Goal: Contribute content: Contribute content

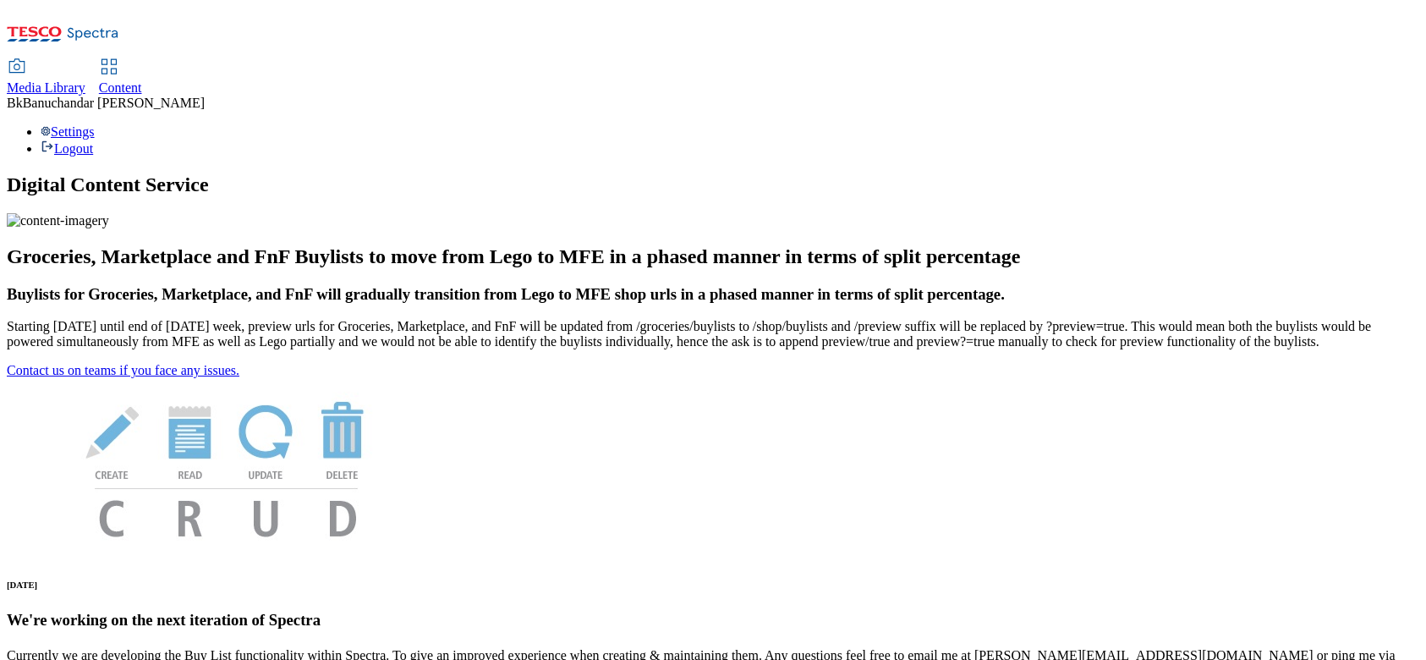
click at [297, 7] on div "Media Library Content Bk Banuchandar krishnakumar Settings Logout" at bounding box center [713, 82] width 1412 height 150
click at [85, 80] on span "Media Library" at bounding box center [46, 87] width 79 height 14
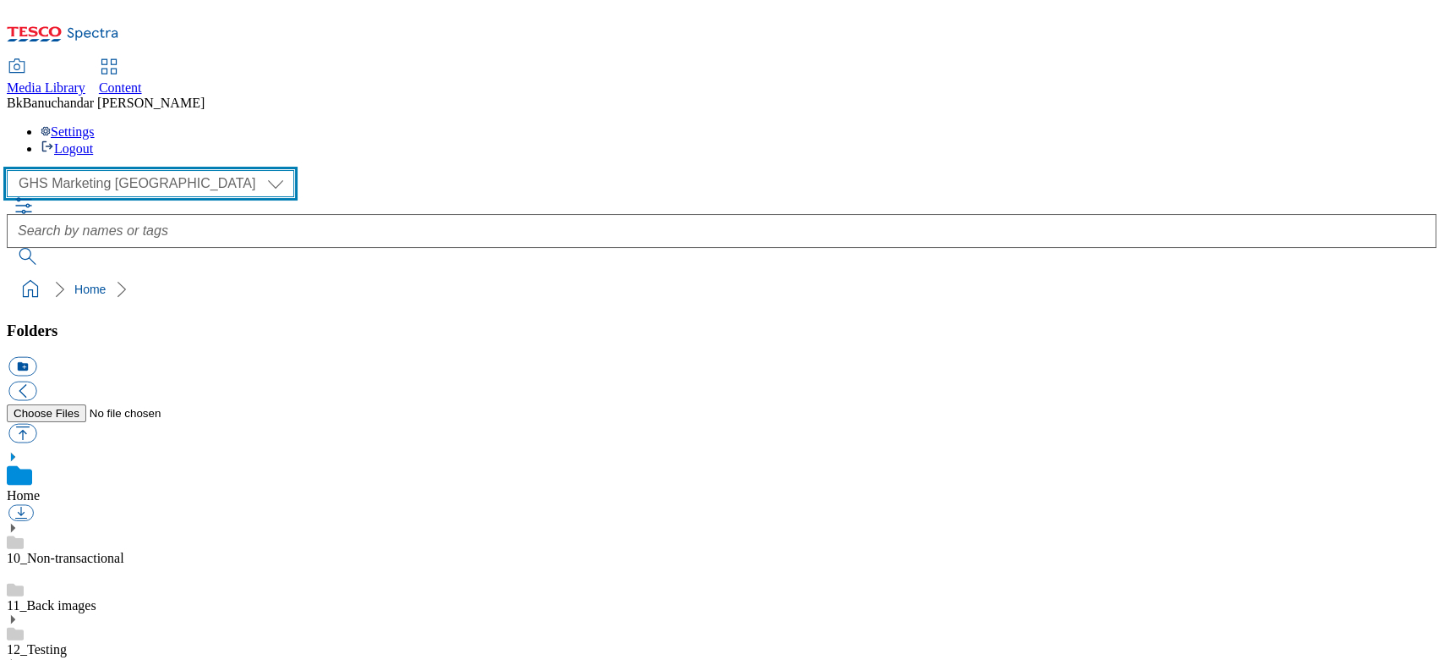
click at [105, 170] on select "GHS Marketing UK iGHS Marketing CE MCA CZ MCA HU MCA SK" at bounding box center [150, 183] width 287 height 27
select select "flare-ighs-ce-mktg"
click at [12, 170] on select "GHS Marketing UK iGHS Marketing CE MCA CZ MCA HU MCA SK" at bounding box center [150, 183] width 287 height 27
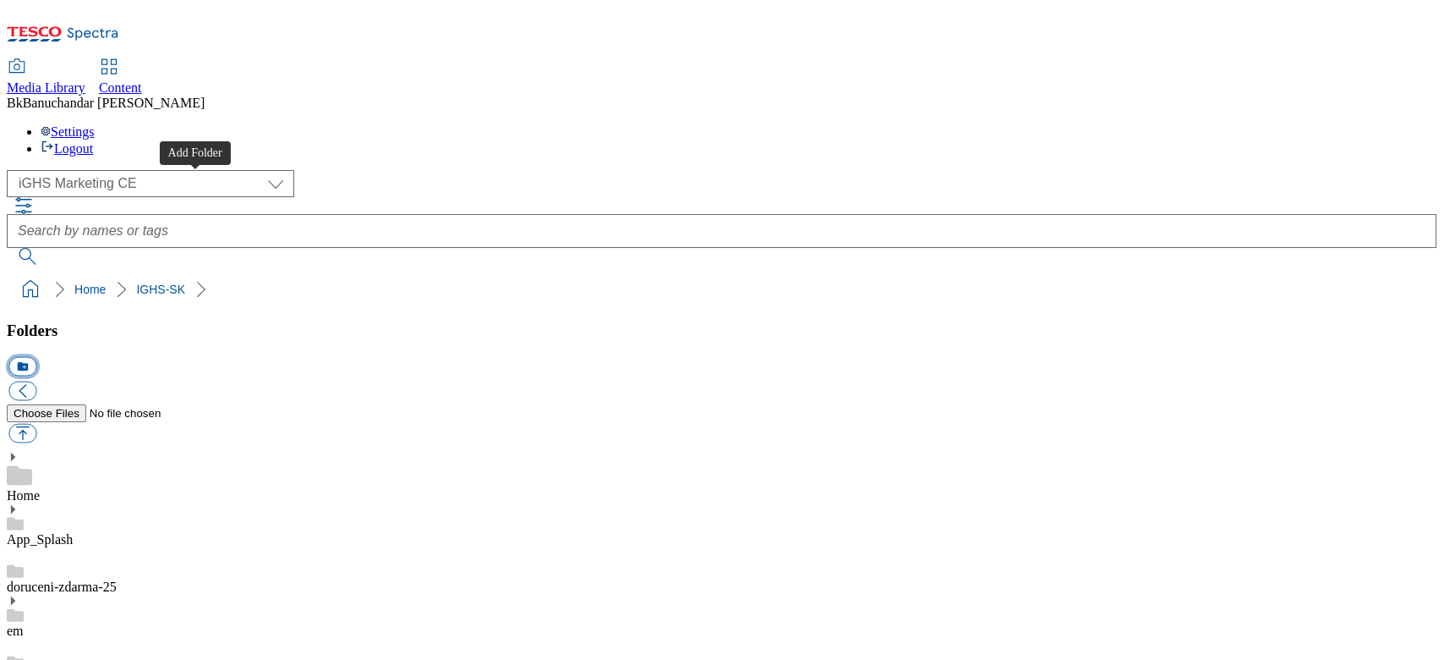
click at [36, 357] on button "icon_new_folder" at bounding box center [22, 366] width 28 height 19
type input "W26_25"
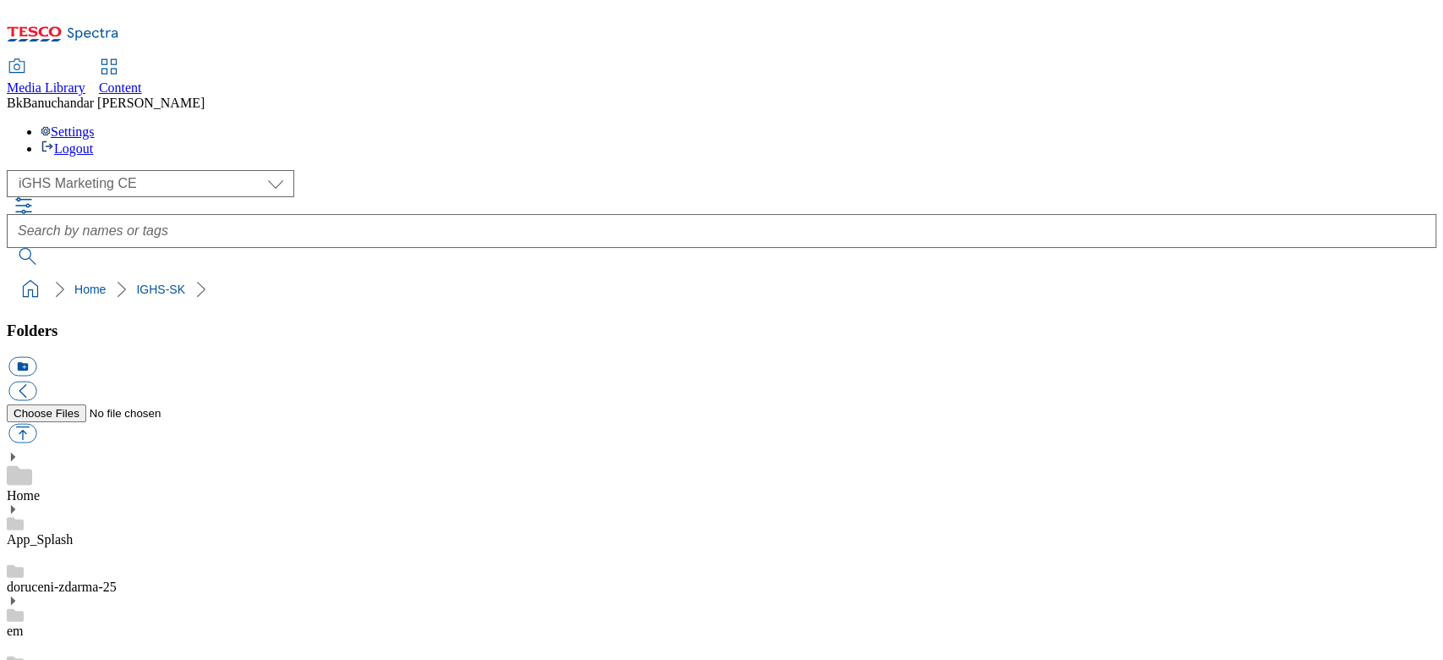
click at [36, 424] on button "button" at bounding box center [22, 433] width 28 height 19
type input "C:\fakepath\slide_en_1.jpg"
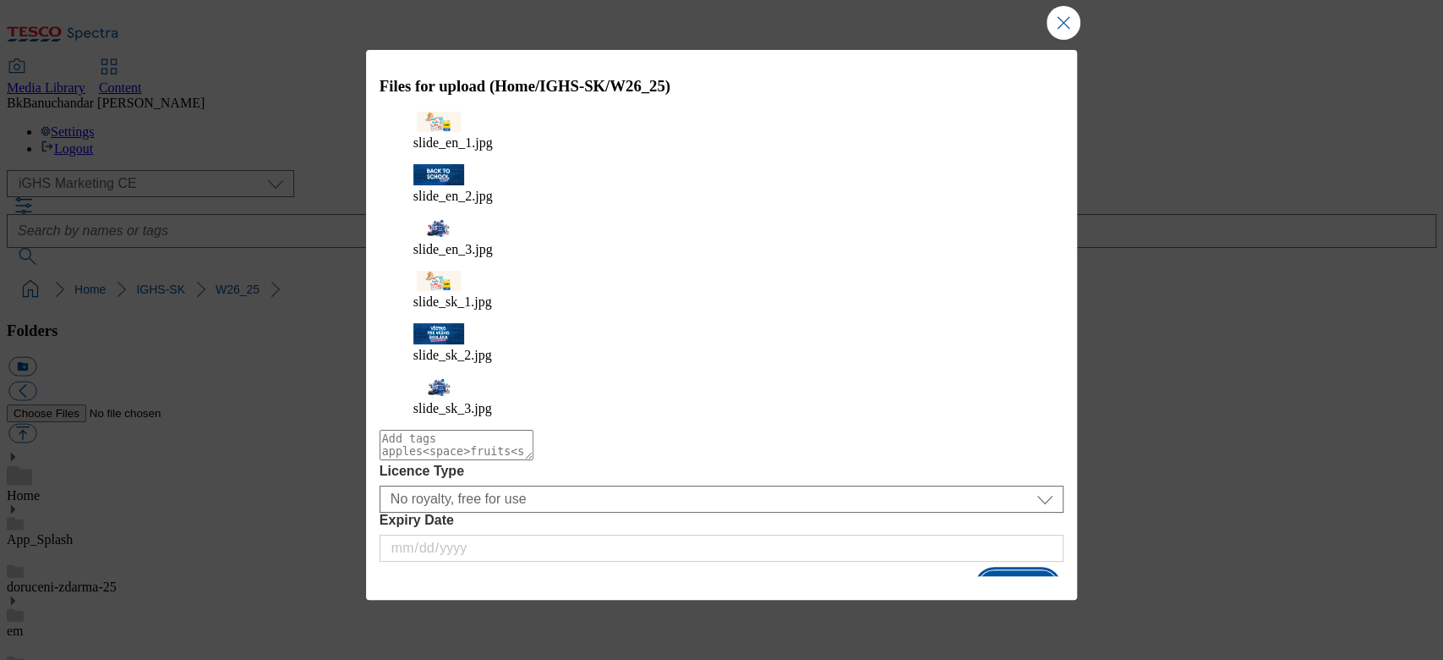
click at [1024, 570] on button "Upload" at bounding box center [1017, 586] width 79 height 32
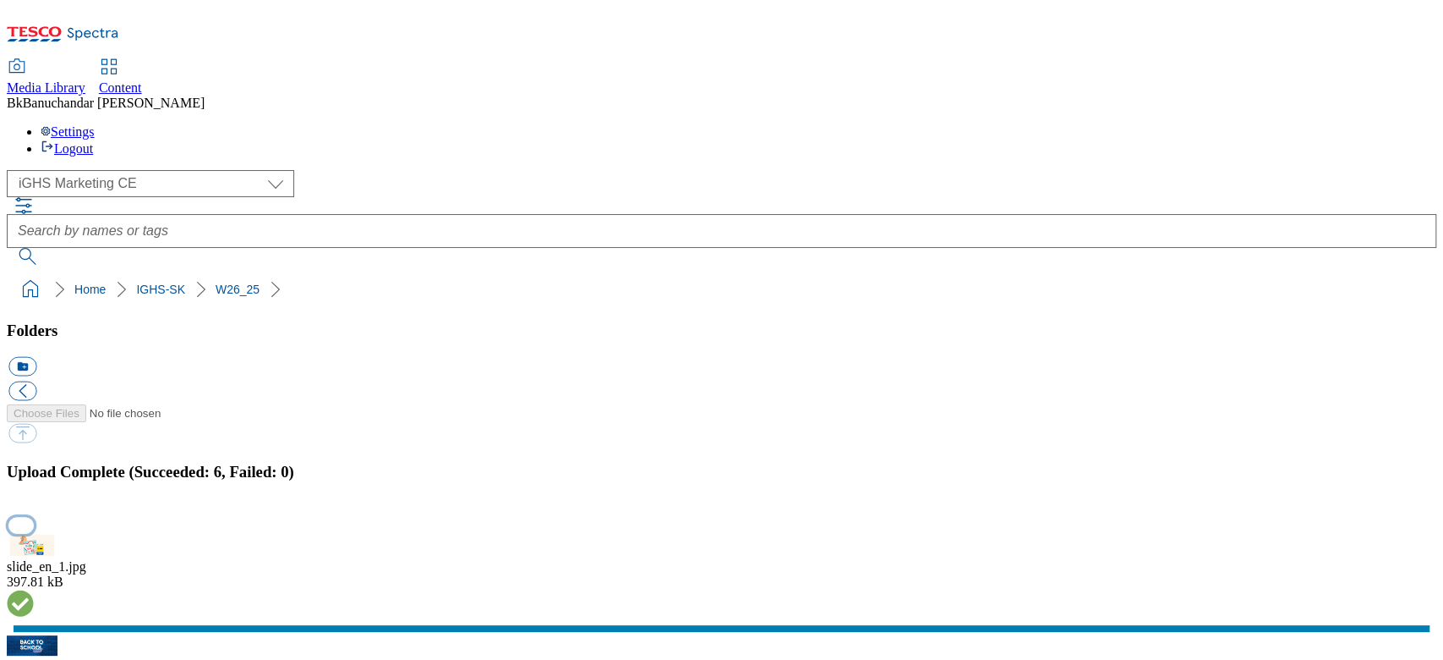
click at [34, 517] on button "button" at bounding box center [20, 525] width 25 height 16
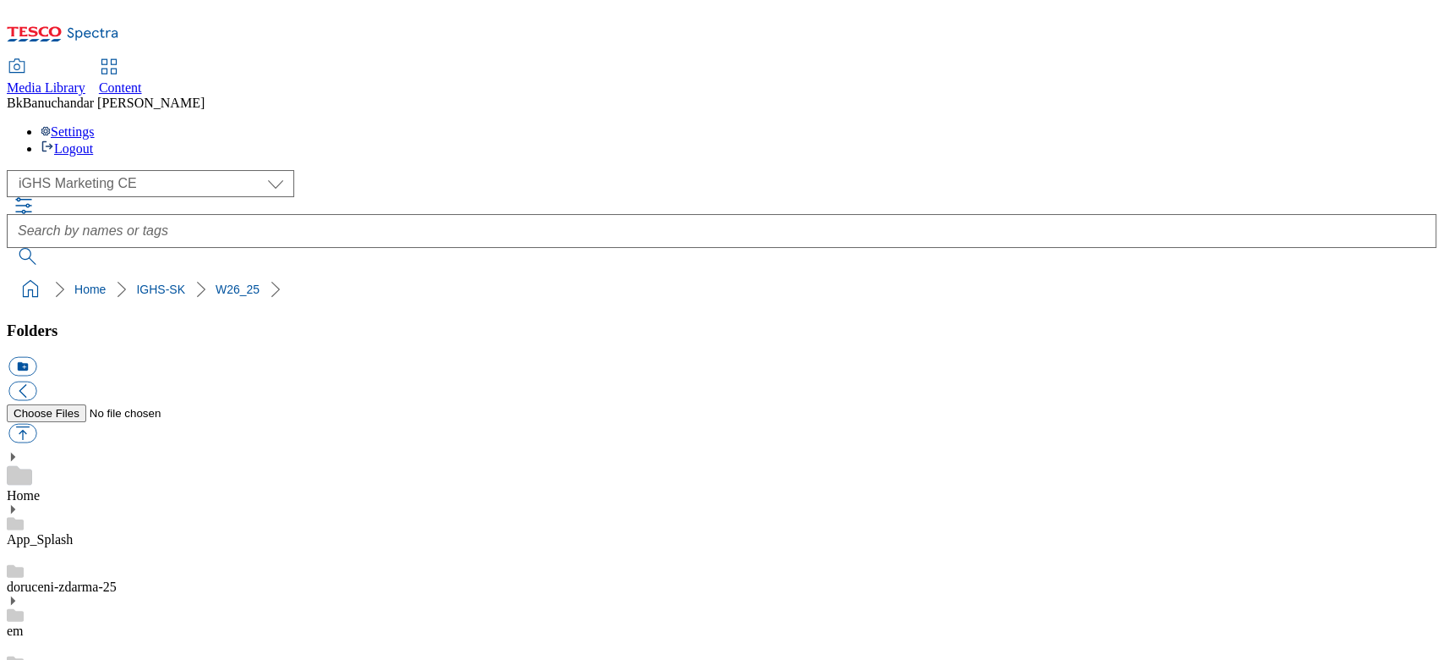
select select "flare-ighs-ce-mktg"
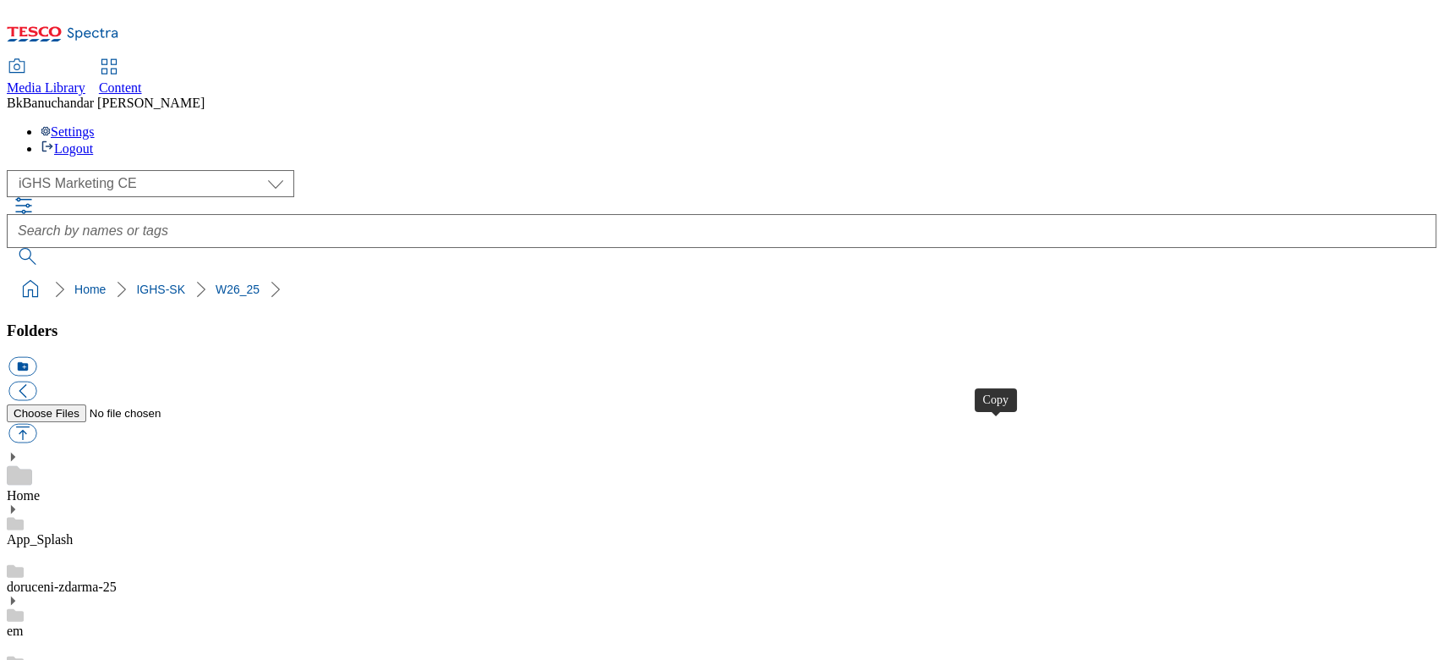
click at [36, 424] on button "button" at bounding box center [22, 433] width 28 height 19
type input "C:\fakepath\product_en_1.jpg"
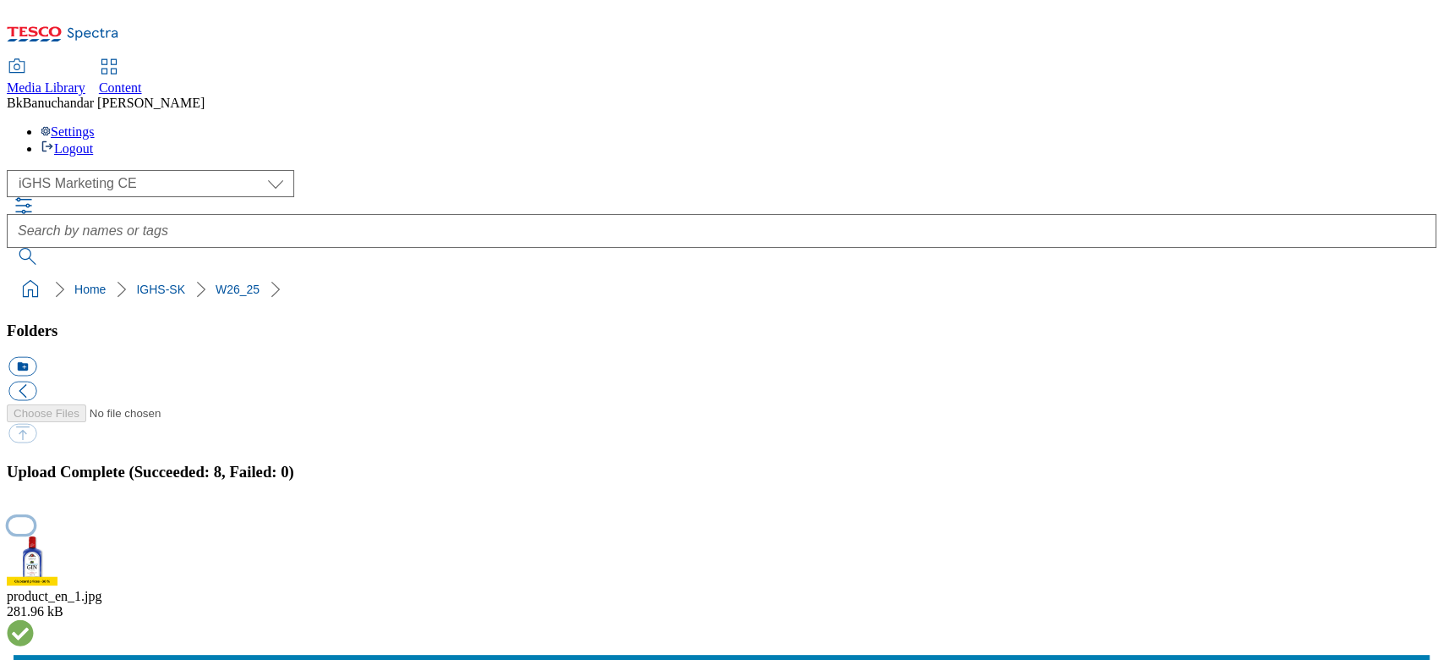
click at [34, 517] on button "button" at bounding box center [20, 525] width 25 height 16
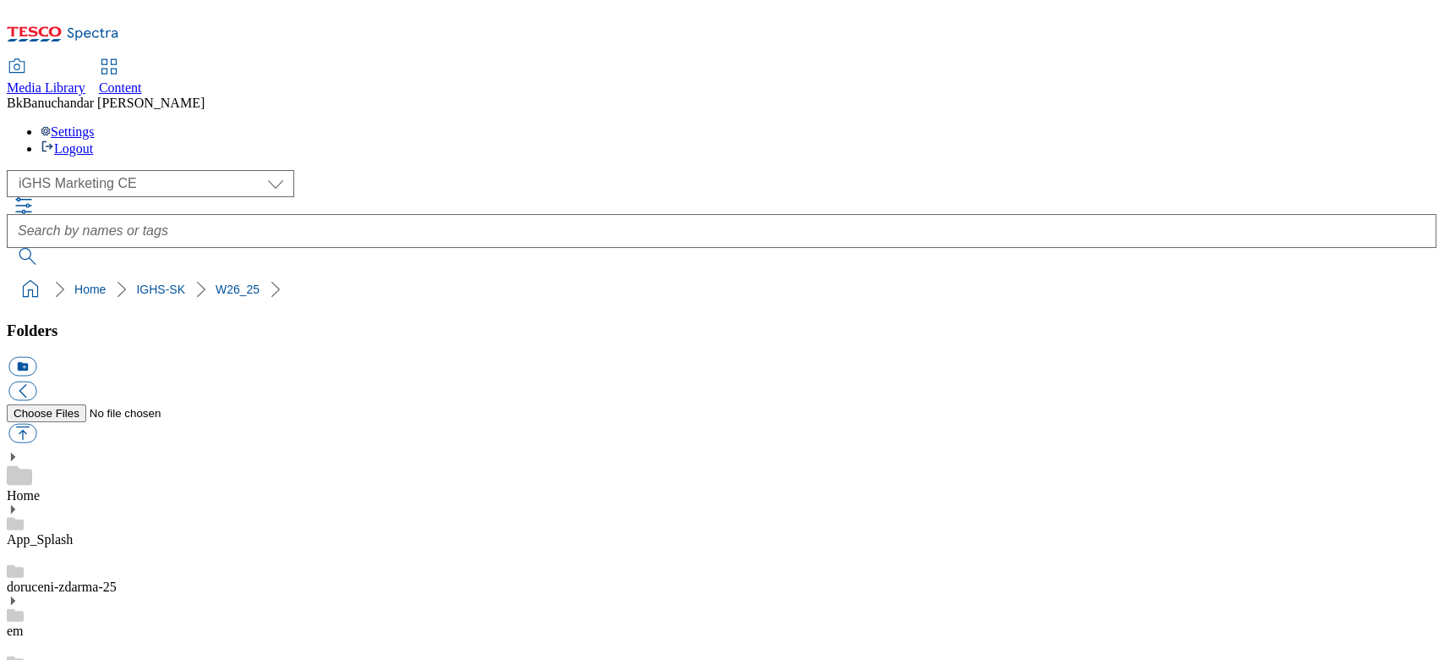
scroll to position [225, 0]
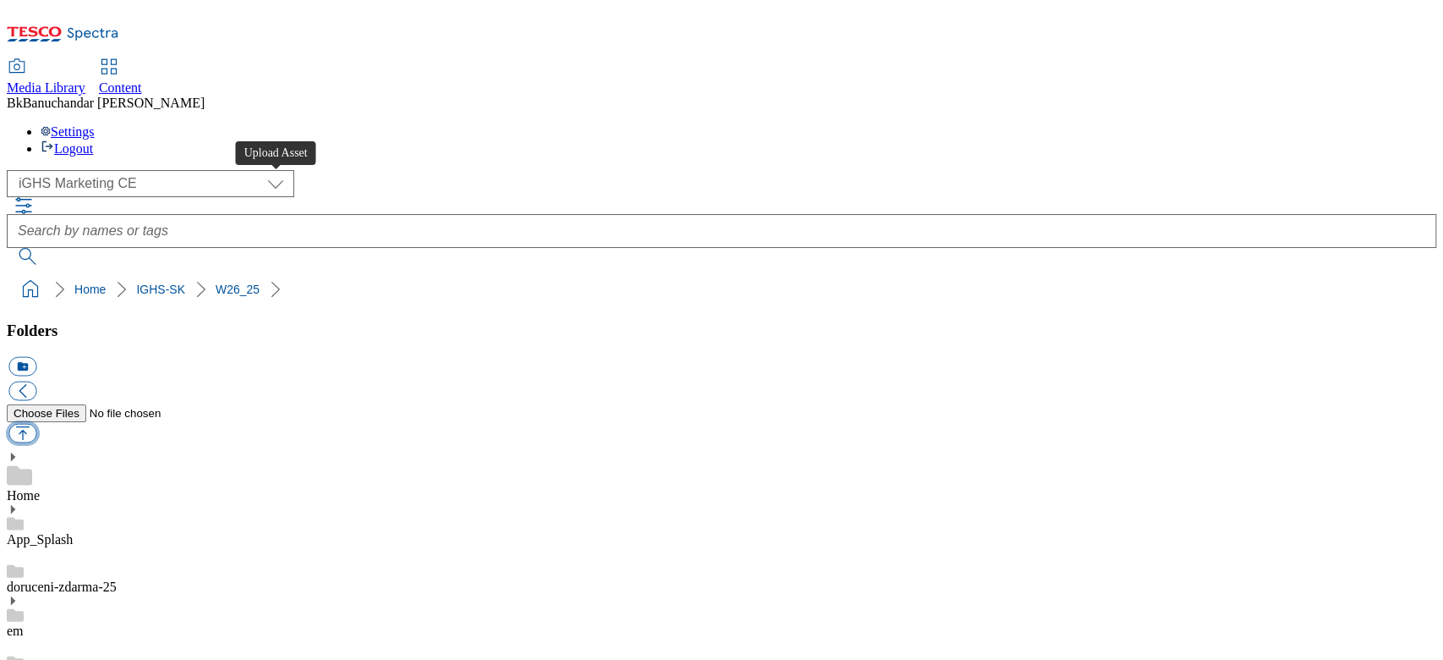
click at [36, 424] on button "button" at bounding box center [22, 433] width 28 height 19
type input "C:\fakepath\trade_en_1.jpg"
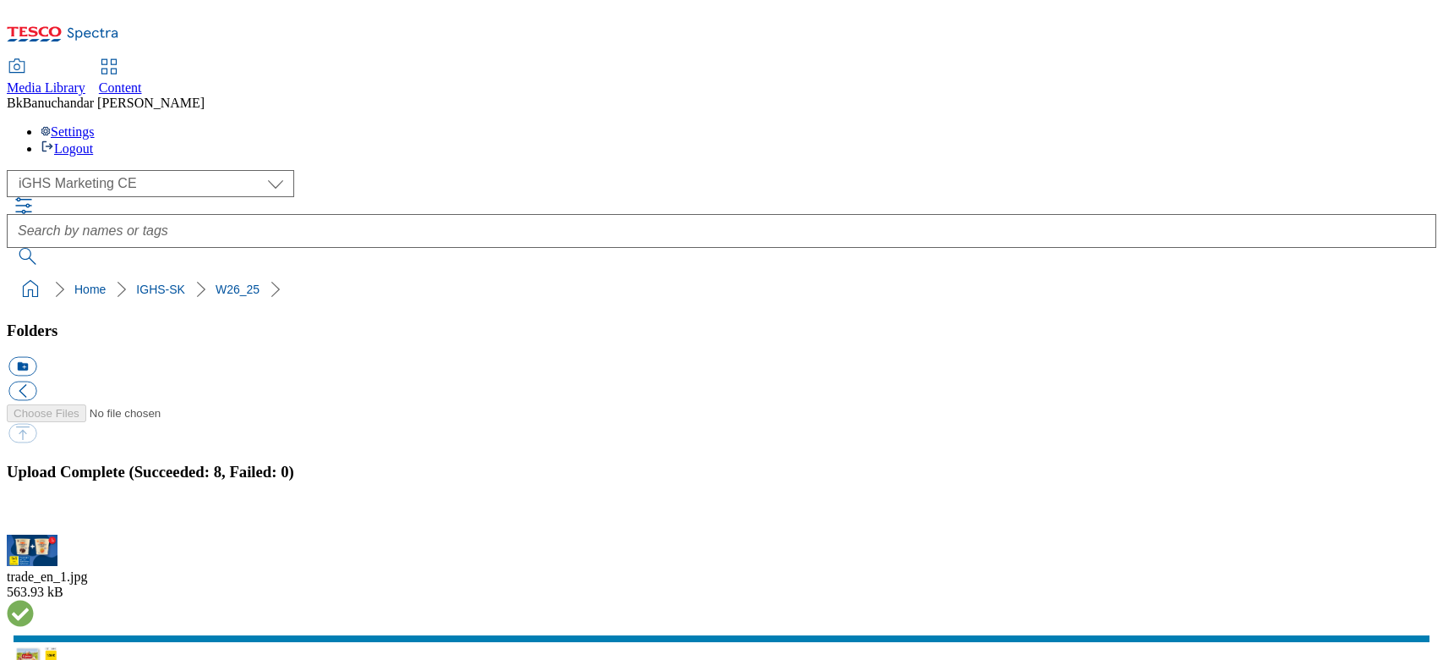
select select "flare-ighs-ce-mktg"
click at [34, 517] on button "button" at bounding box center [20, 525] width 25 height 16
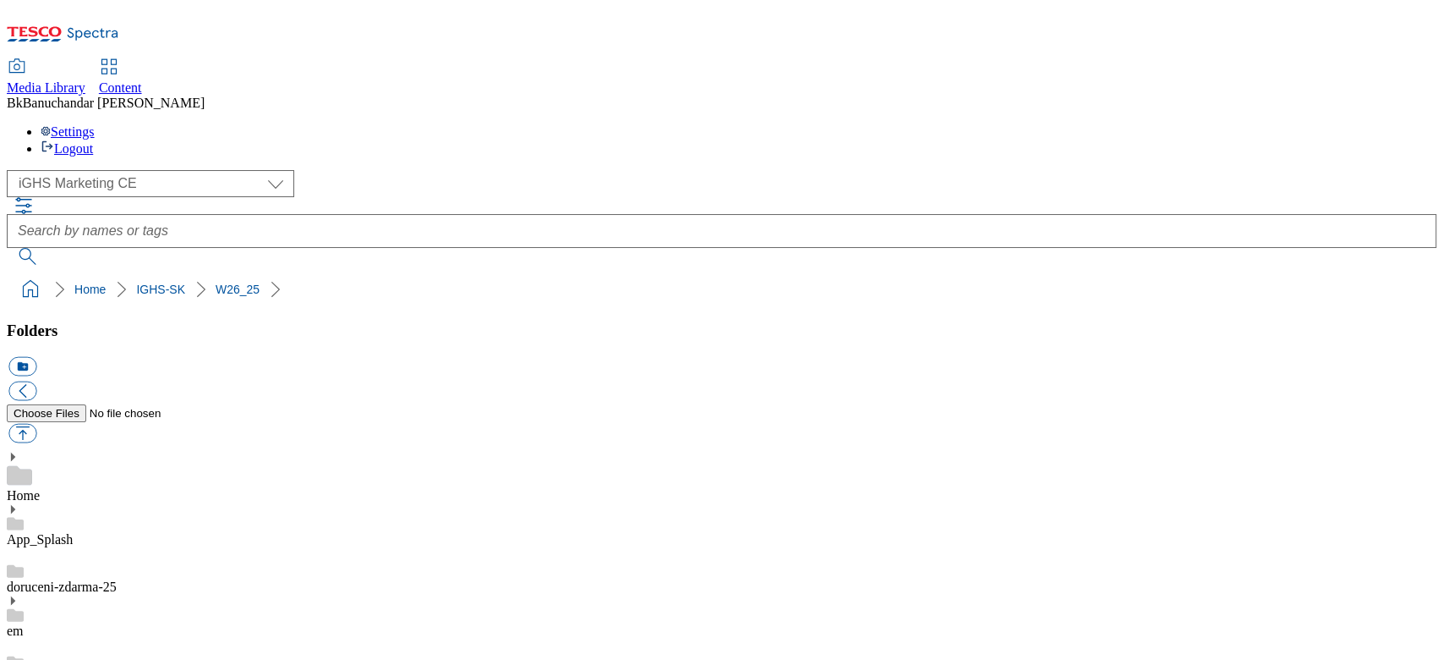
scroll to position [225, 0]
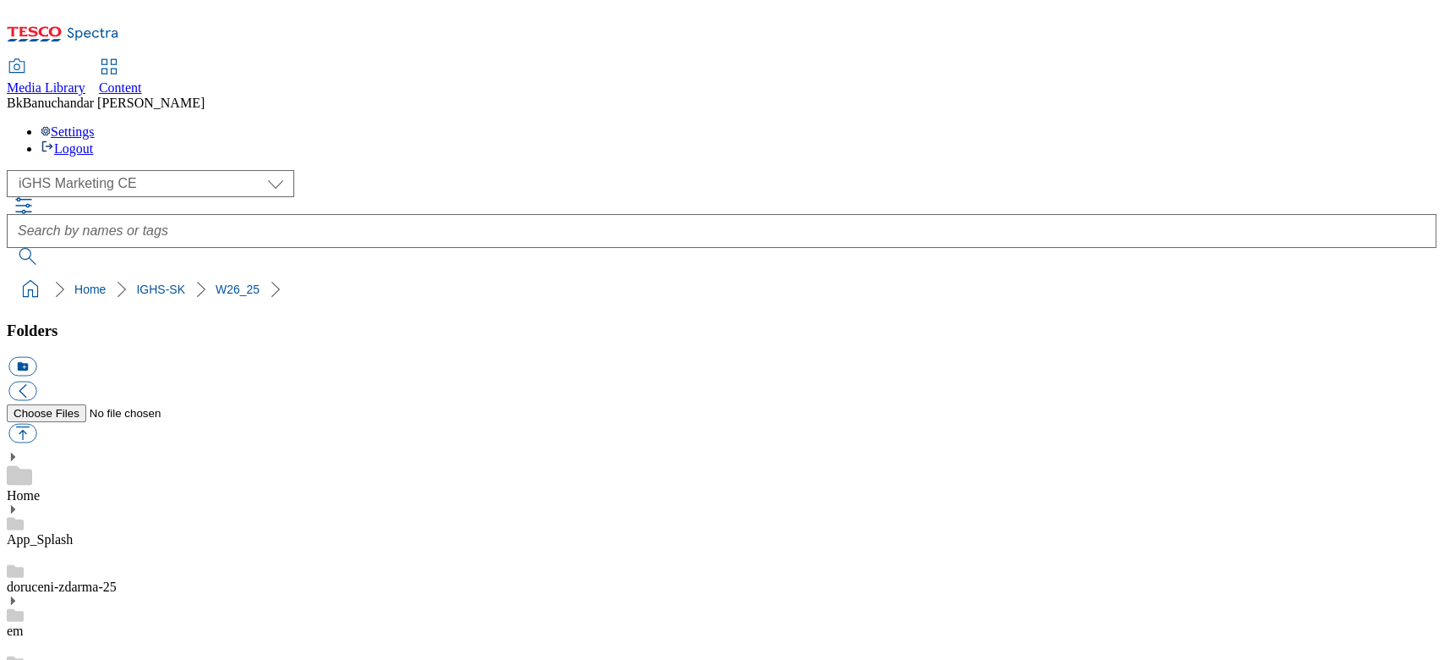
scroll to position [112, 0]
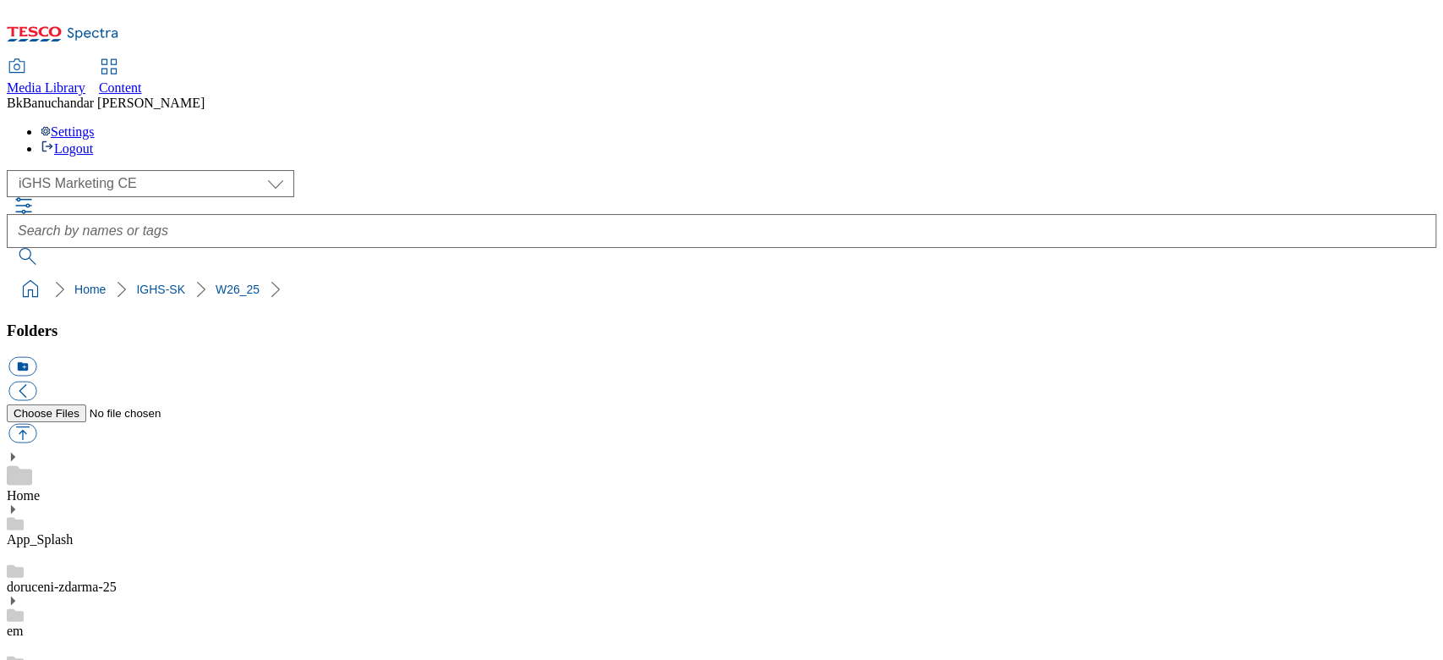
click at [36, 424] on button "button" at bounding box center [22, 433] width 28 height 19
type input "C:\fakepath\content_en_1.jpg"
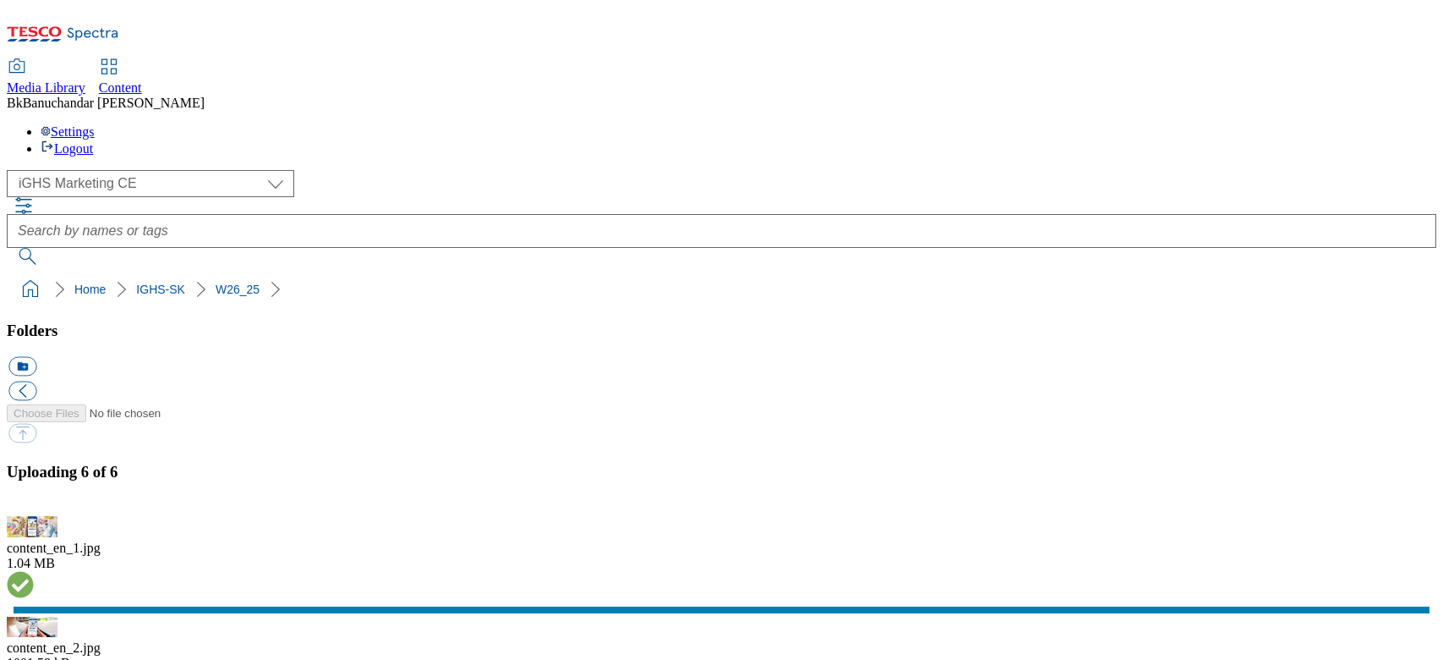
select select "flare-ighs-ce-mktg"
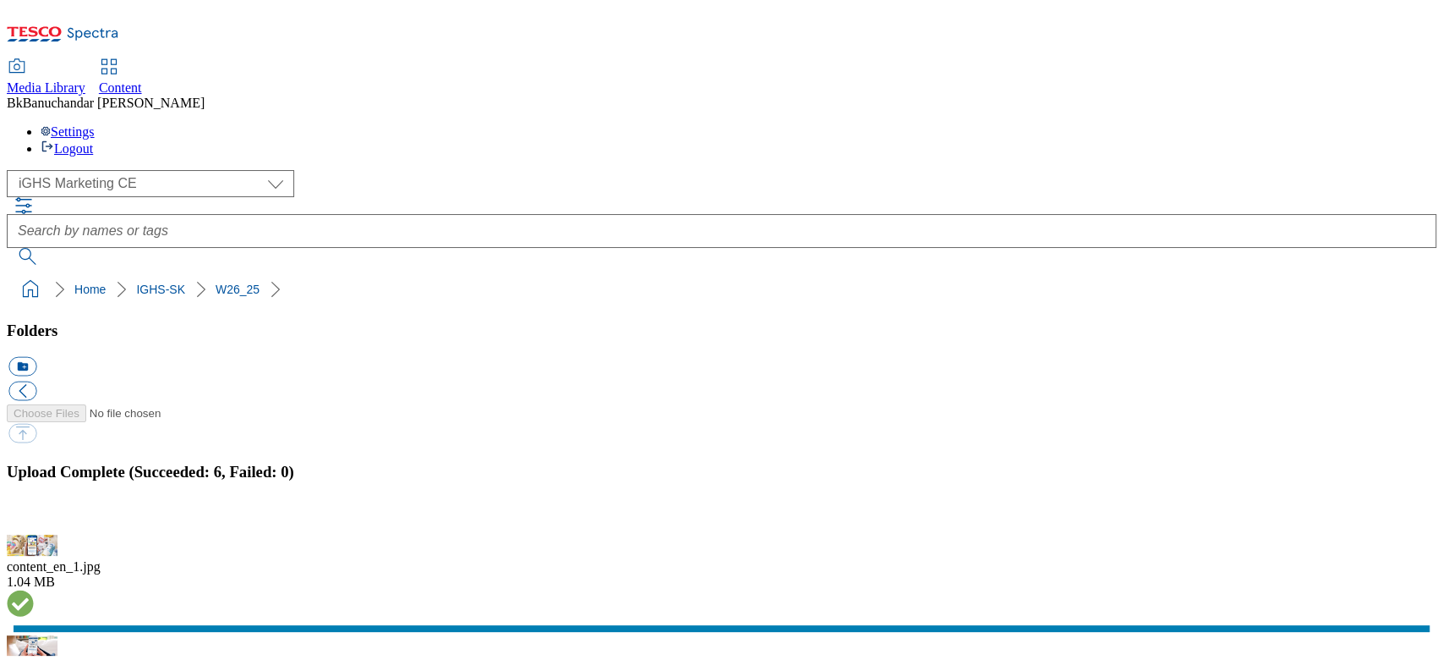
scroll to position [7658, 0]
click at [34, 517] on button "button" at bounding box center [20, 525] width 25 height 16
